Goal: Browse casually

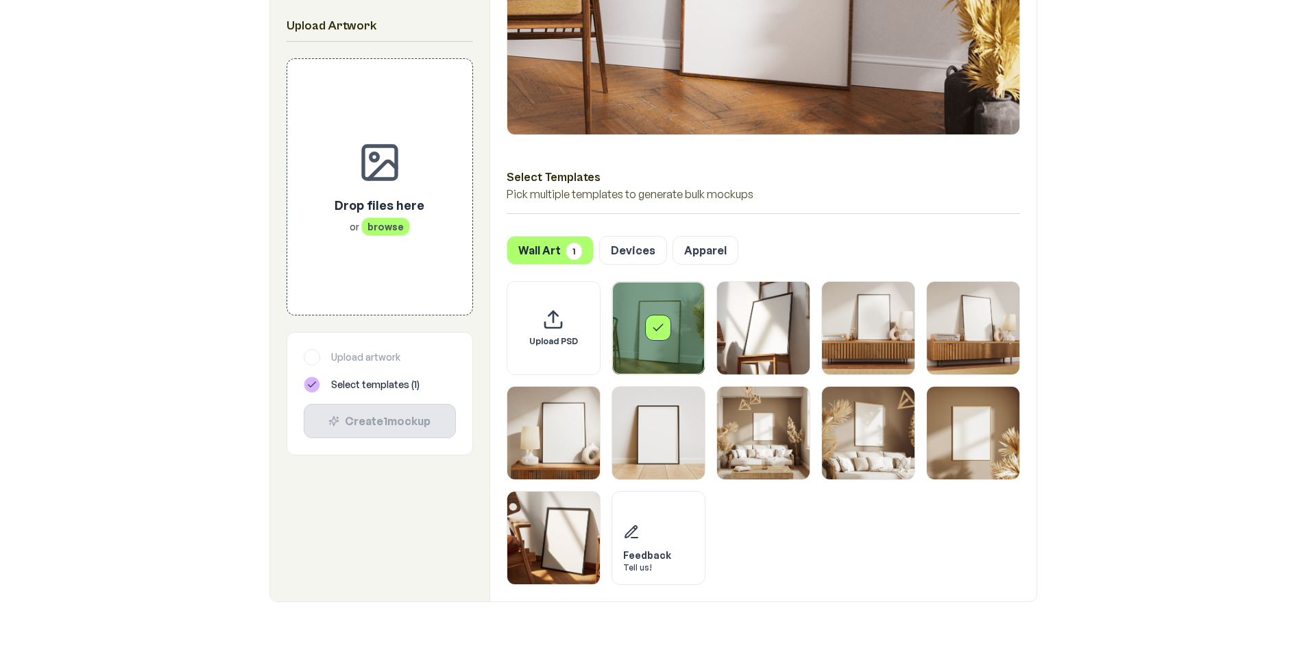
scroll to position [411, 0]
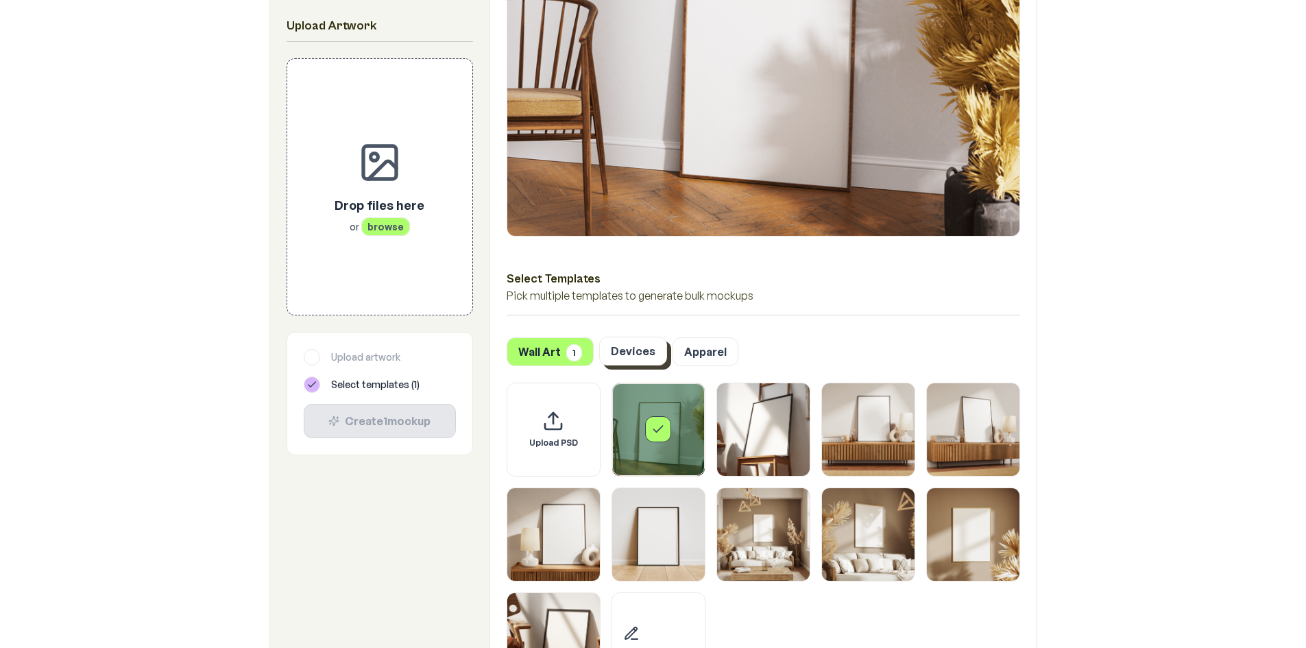
click at [639, 357] on button "Devices" at bounding box center [633, 351] width 68 height 29
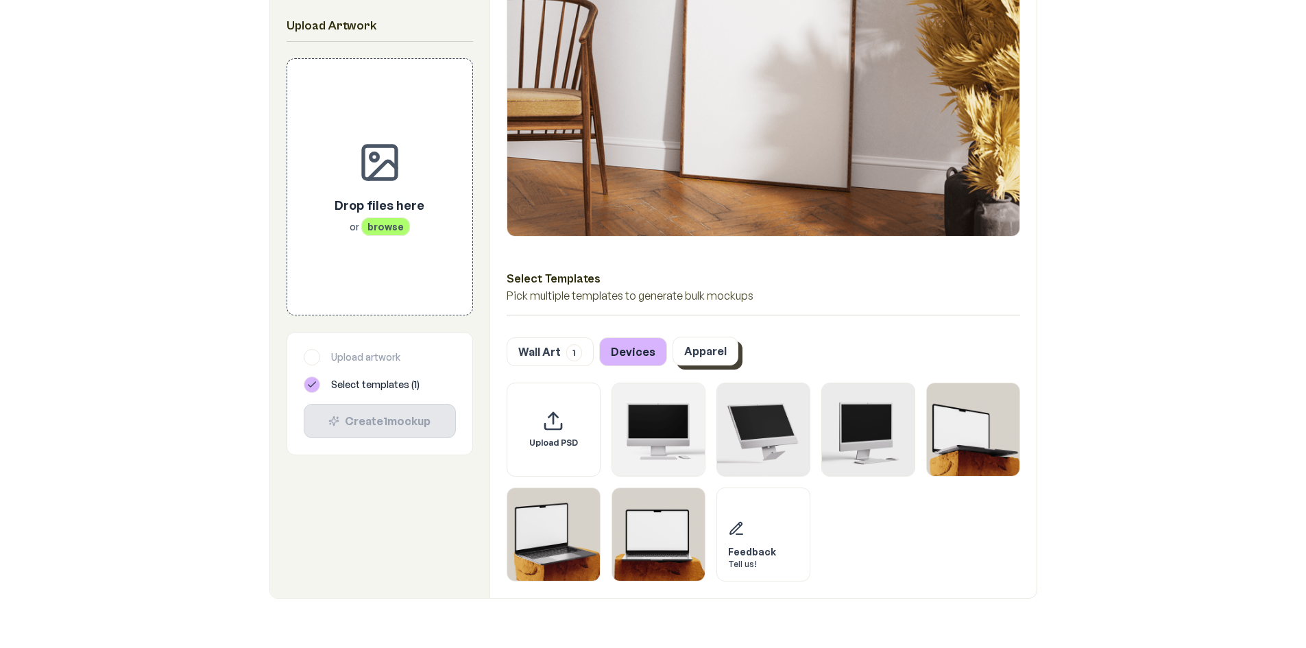
click at [697, 359] on button "Apparel" at bounding box center [706, 351] width 66 height 29
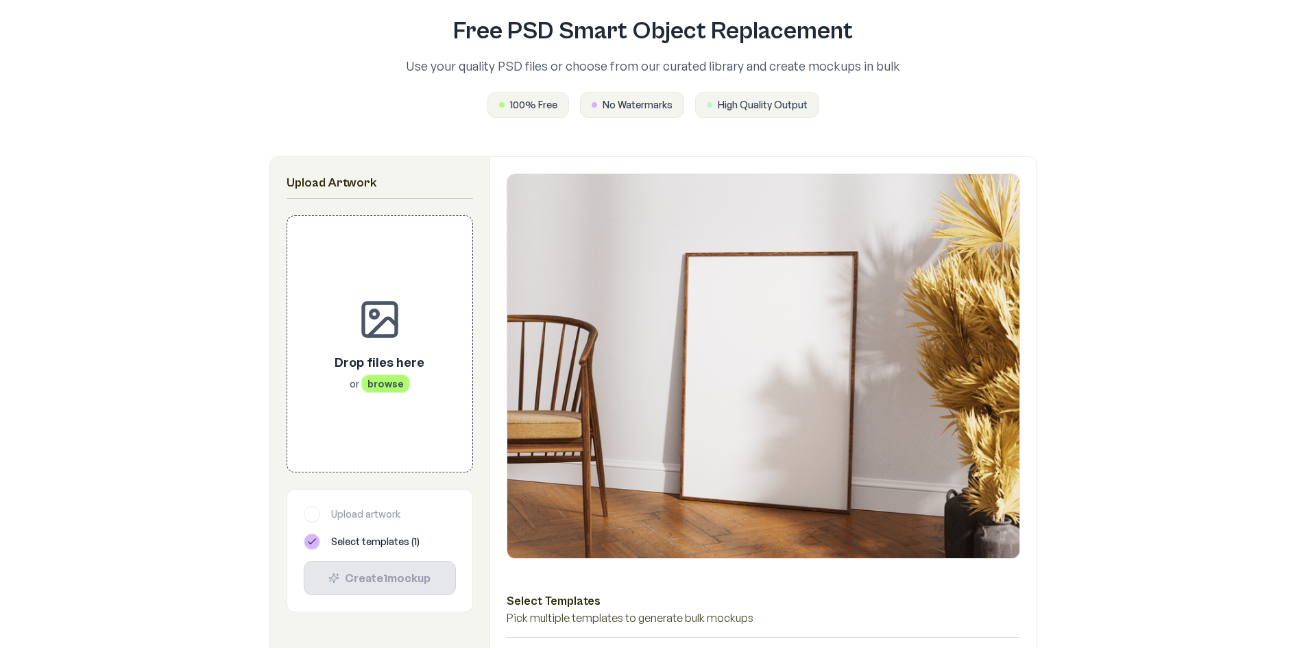
scroll to position [343, 0]
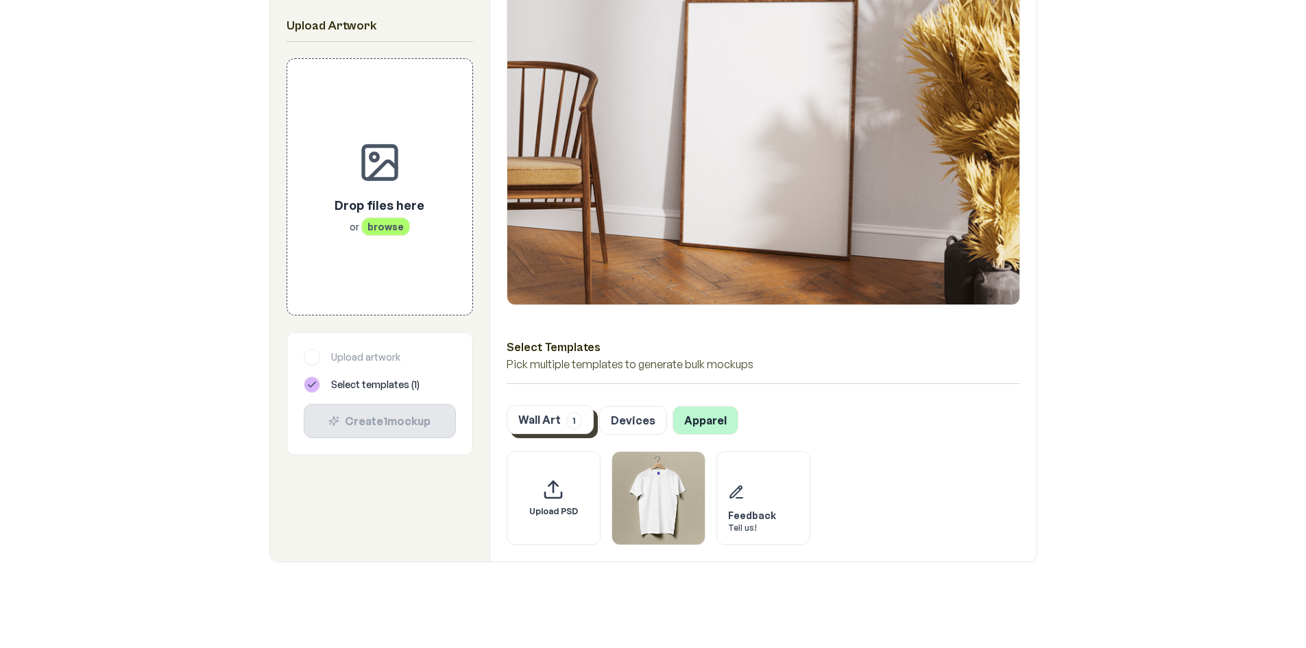
click at [610, 424] on button "Devices" at bounding box center [633, 420] width 68 height 29
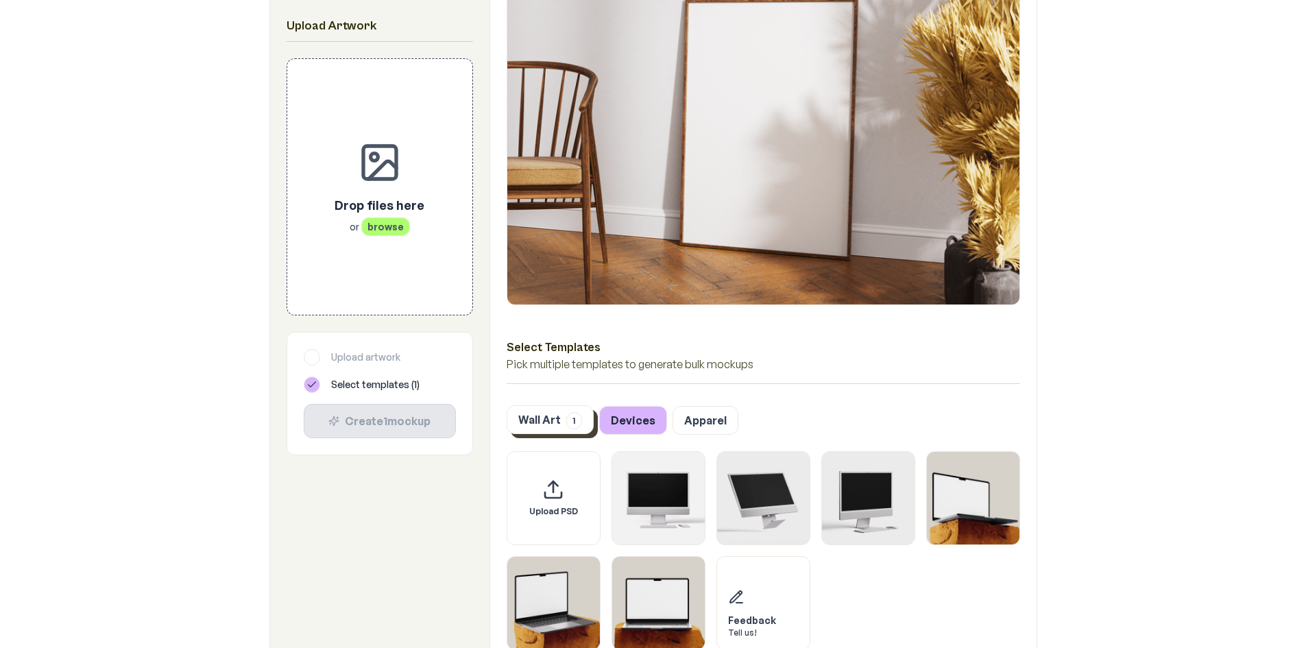
click at [530, 422] on button "Wall Art 1" at bounding box center [550, 419] width 87 height 29
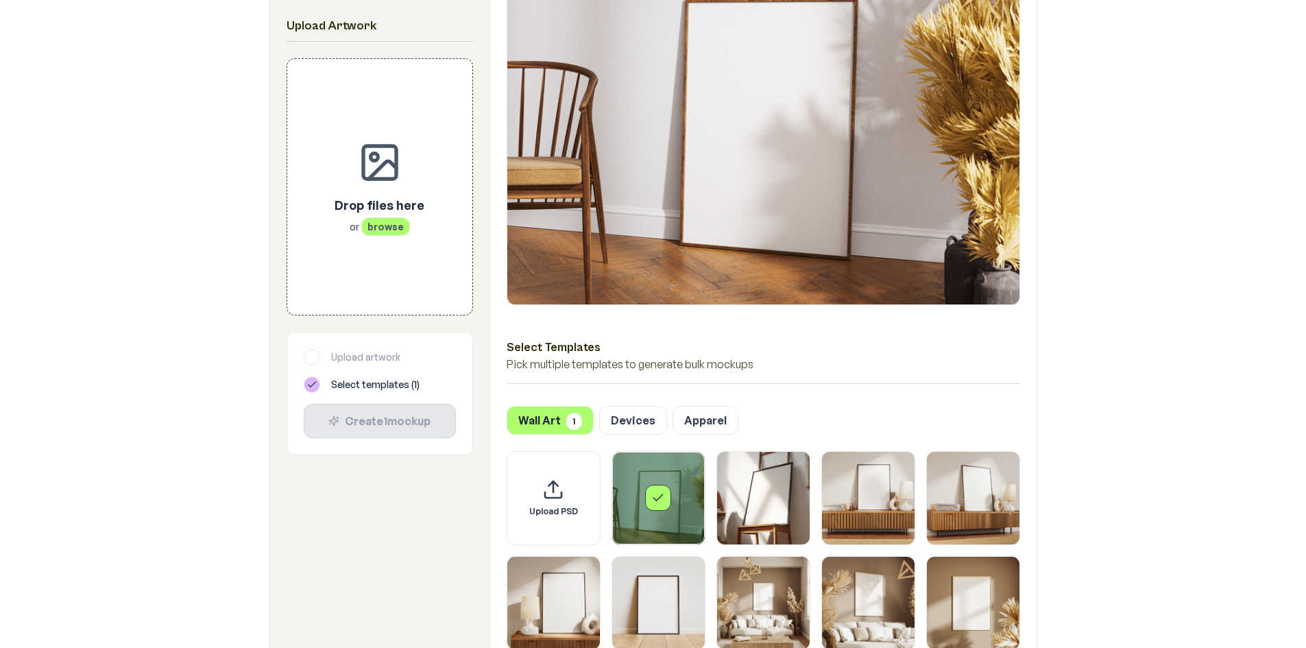
click at [686, 514] on div "Select template Framed Poster" at bounding box center [658, 498] width 93 height 93
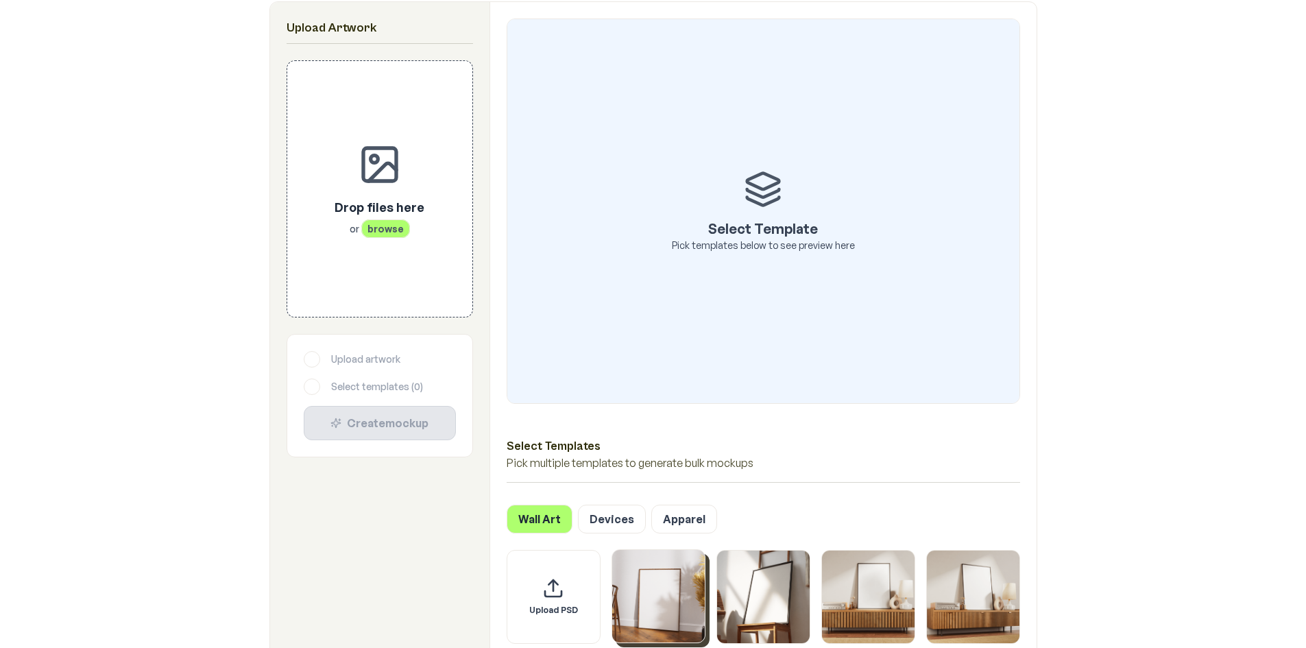
scroll to position [411, 0]
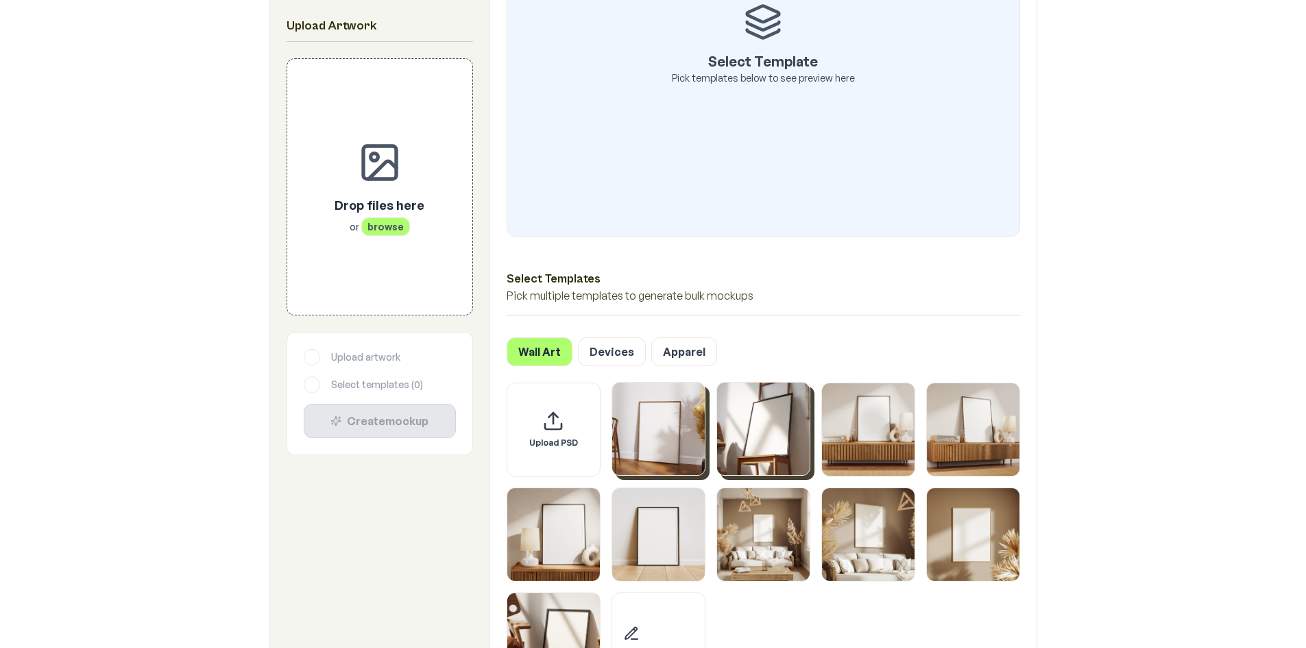
click at [793, 435] on img "Select template Framed Poster 2" at bounding box center [763, 429] width 93 height 93
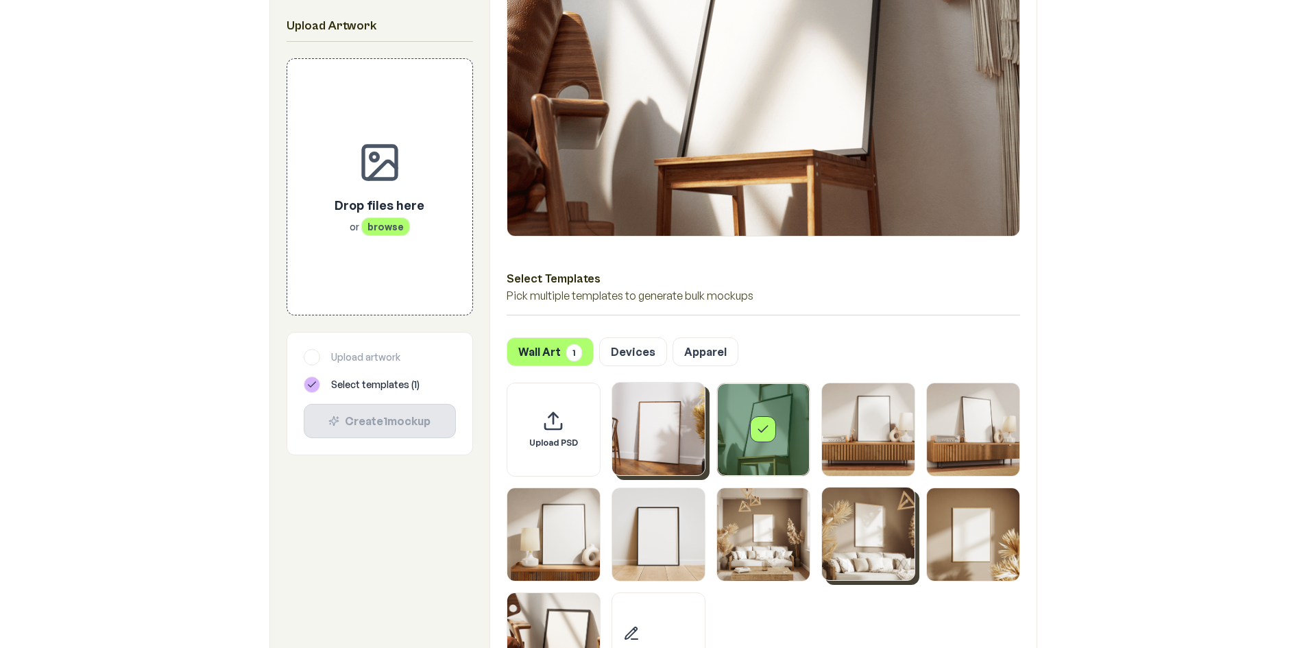
click at [855, 525] on img "Select template Framed Poster 8" at bounding box center [868, 534] width 93 height 93
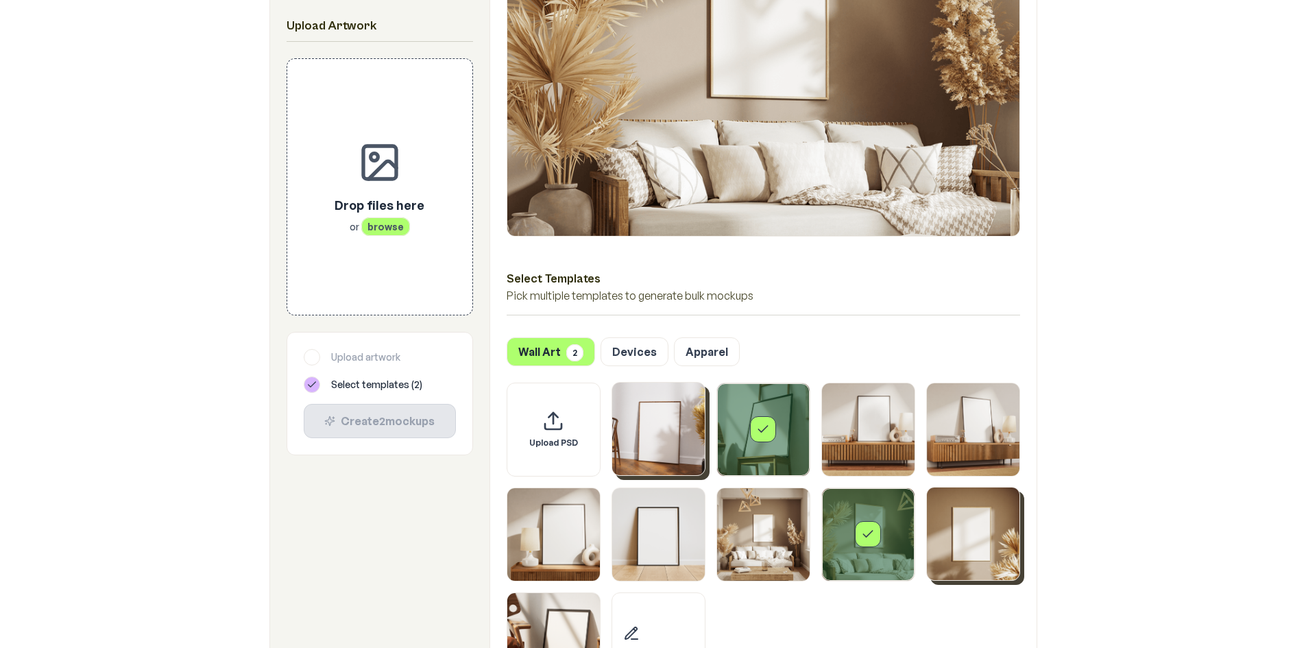
click at [976, 552] on img "Select template Framed Poster 9" at bounding box center [973, 534] width 93 height 93
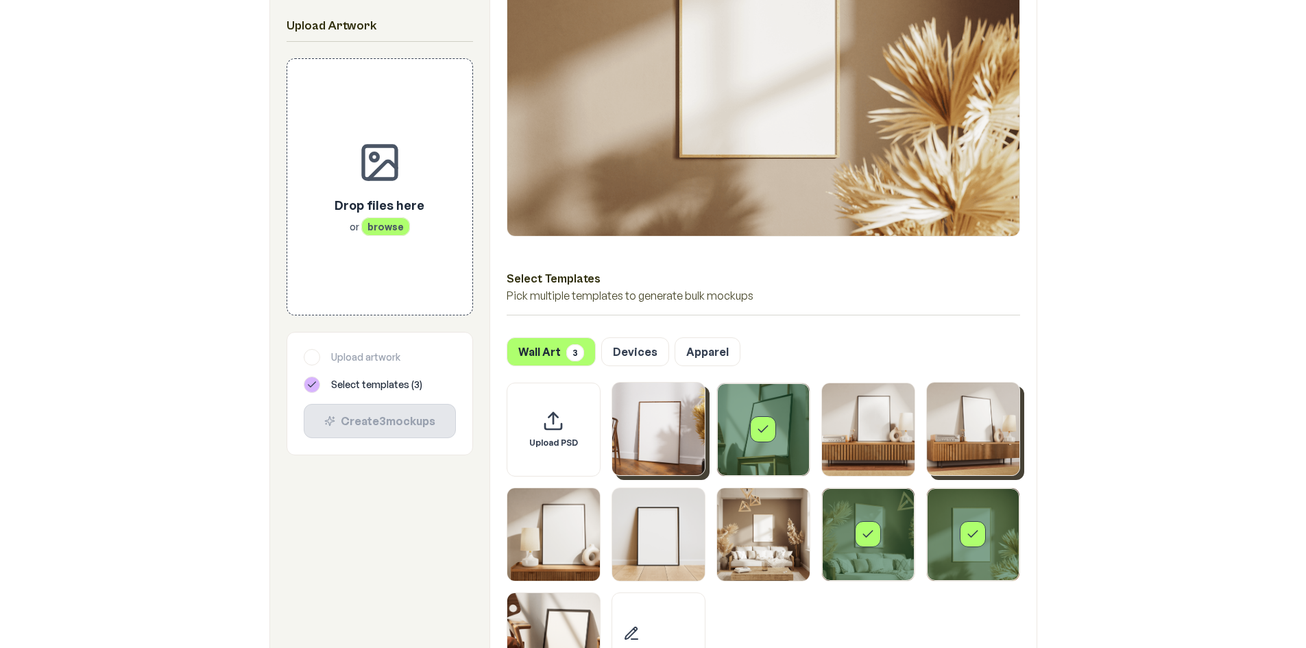
click at [971, 461] on img "Select template Framed Poster 4" at bounding box center [973, 429] width 93 height 93
